Goal: Find specific page/section

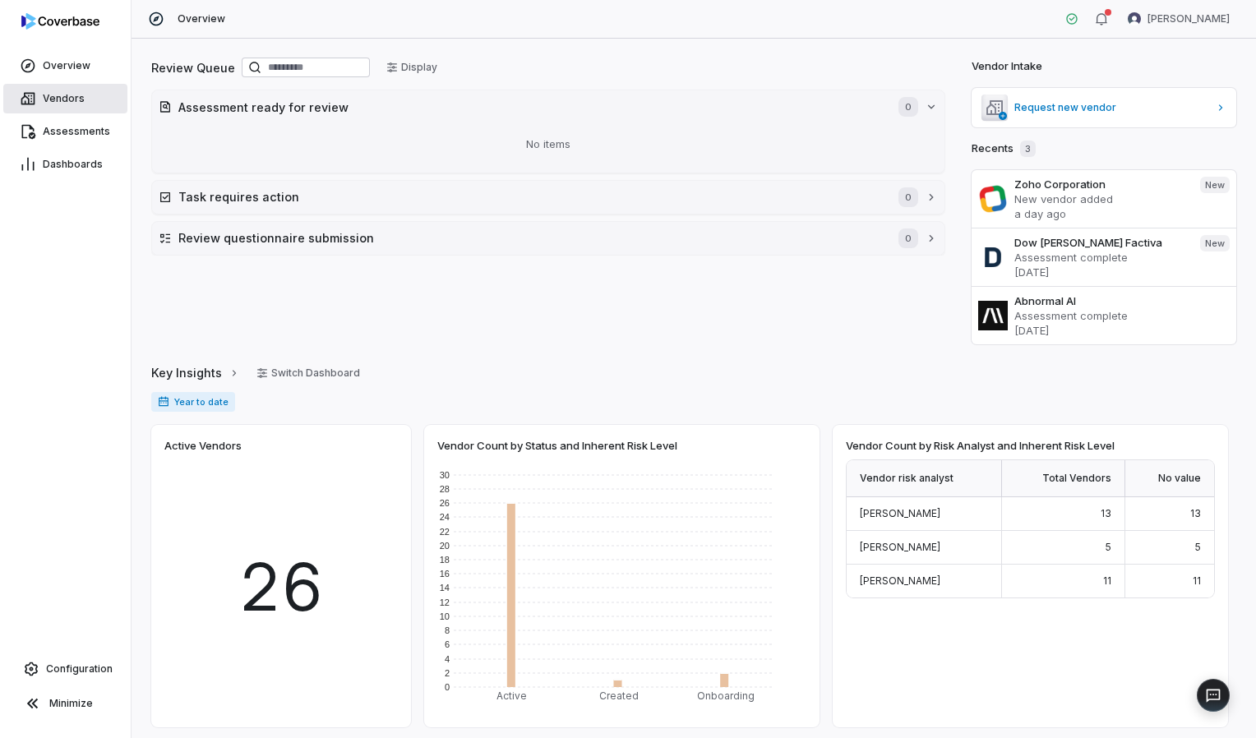
click at [76, 102] on span "Vendors" at bounding box center [64, 98] width 42 height 13
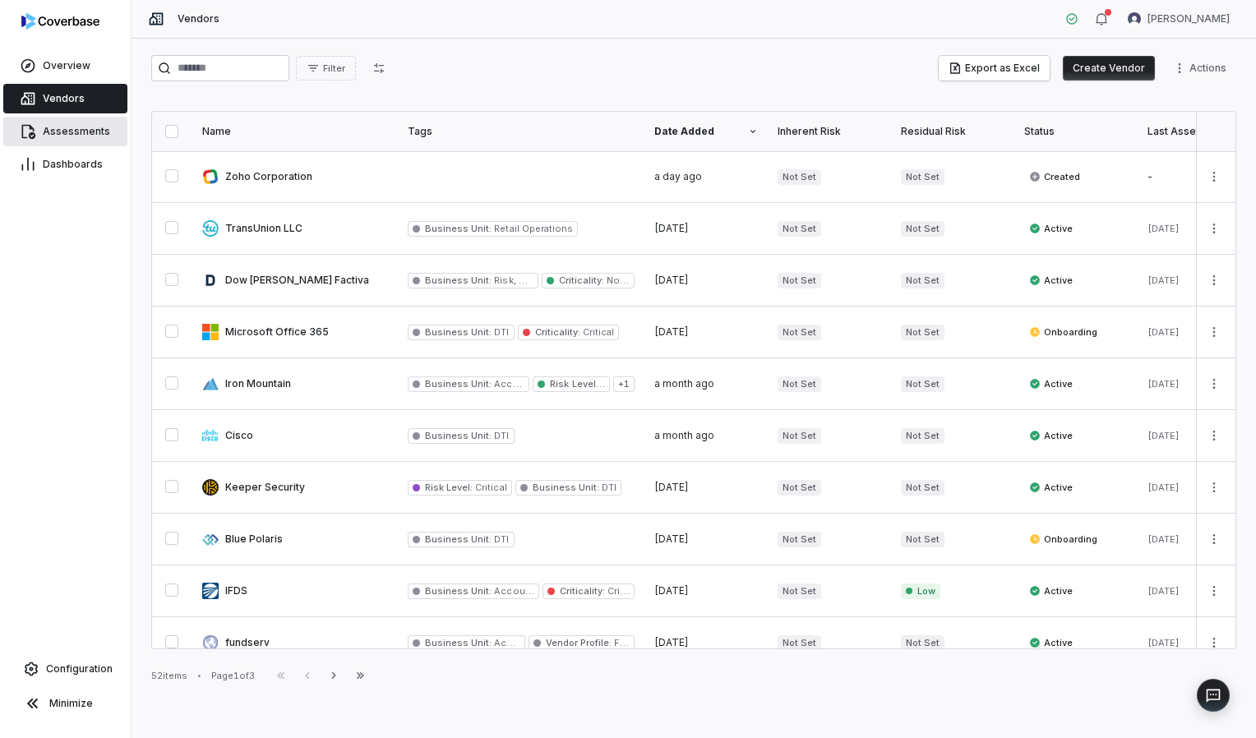
click at [48, 127] on span "Assessments" at bounding box center [76, 131] width 67 height 13
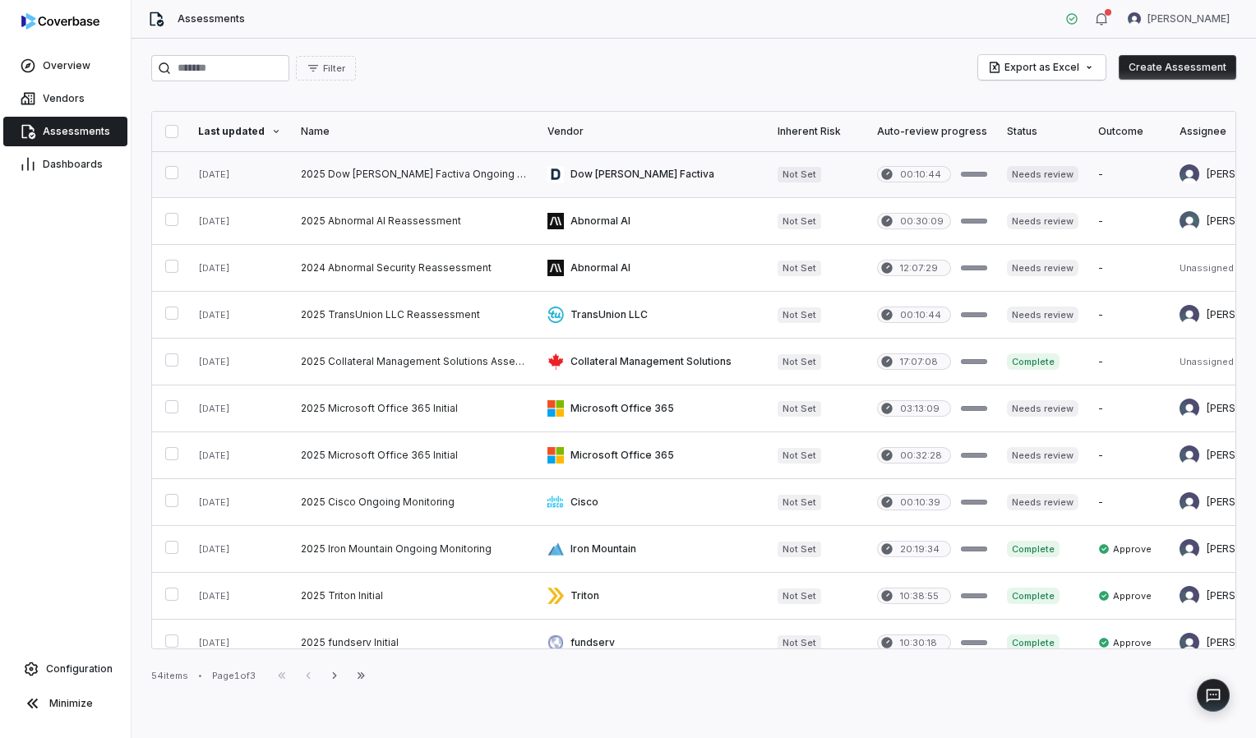
click at [398, 169] on link at bounding box center [414, 174] width 247 height 46
